Goal: Find specific page/section: Find specific page/section

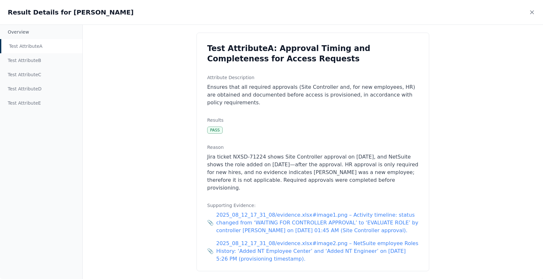
scroll to position [0, 928]
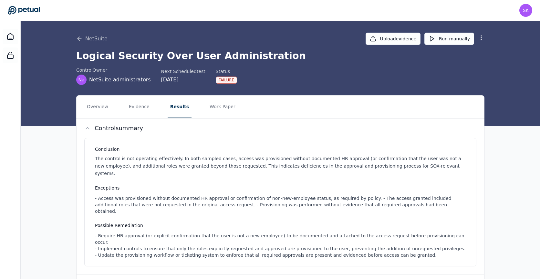
scroll to position [0, 0]
